Goal: Task Accomplishment & Management: Use online tool/utility

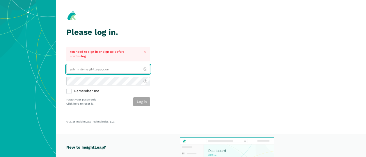
type input "[PERSON_NAME][EMAIL_ADDRESS][DOMAIN_NAME]"
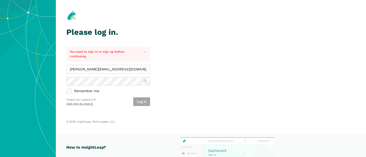
click at [89, 92] on label "Remember me" at bounding box center [108, 91] width 84 height 5
click at [67, 89] on input "Remember me" at bounding box center [66, 89] width 0 height 0
checkbox input "true"
click at [140, 103] on button "Log in" at bounding box center [141, 102] width 17 height 9
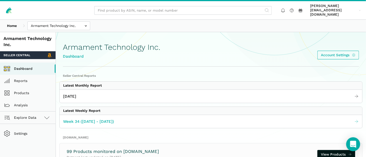
click at [81, 119] on span "Week 34 ([DATE] - [DATE])" at bounding box center [88, 122] width 51 height 6
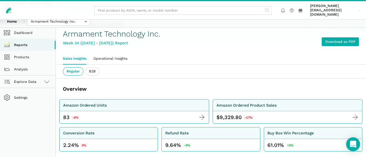
scroll to position [32, 0]
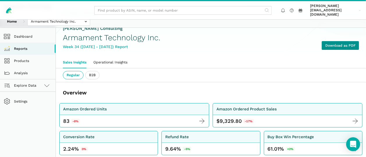
click at [338, 41] on link "Download as PDF" at bounding box center [339, 45] width 37 height 9
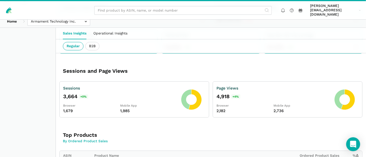
scroll to position [0, 0]
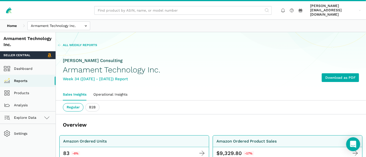
click at [78, 43] on span "All Weekly Reports" at bounding box center [80, 45] width 34 height 4
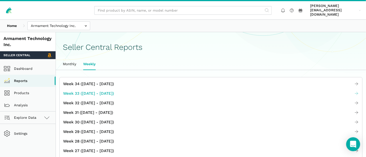
click at [92, 91] on span "Week 33 (08.10 - 08.16.25)" at bounding box center [88, 94] width 51 height 6
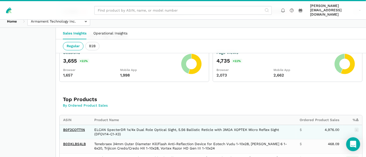
scroll to position [161, 0]
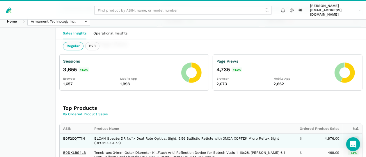
click at [142, 134] on td "ELCAN SpecterDR 1x/4x Dual Role Optical Sight, 5.56 Ballistic Reticle with 3MOA…" at bounding box center [193, 141] width 205 height 14
click at [76, 137] on link "B0F2CQTT1N" at bounding box center [74, 139] width 22 height 4
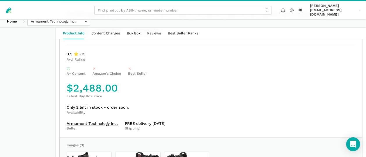
scroll to position [291, 0]
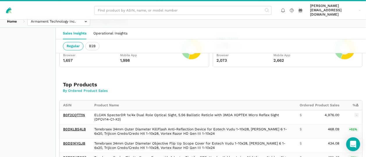
scroll to position [194, 0]
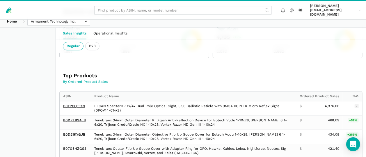
click at [195, 72] on h3 "Top Products" at bounding box center [129, 75] width 132 height 7
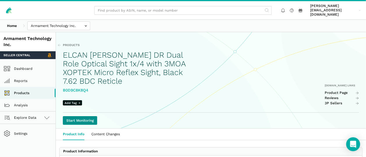
click at [85, 117] on link "Start Monitoring" at bounding box center [80, 121] width 34 height 9
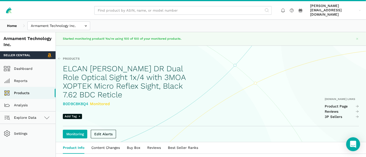
click at [78, 101] on div "B0D9C8K8Q4 Monitored" at bounding box center [129, 104] width 132 height 6
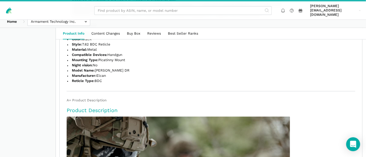
scroll to position [576, 0]
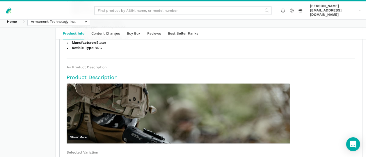
click at [83, 135] on button "Show More" at bounding box center [78, 137] width 20 height 5
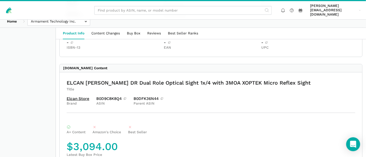
scroll to position [188, 0]
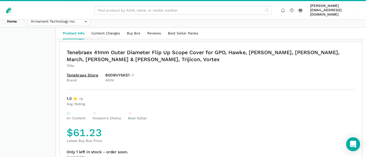
scroll to position [226, 0]
